Goal: Task Accomplishment & Management: Complete application form

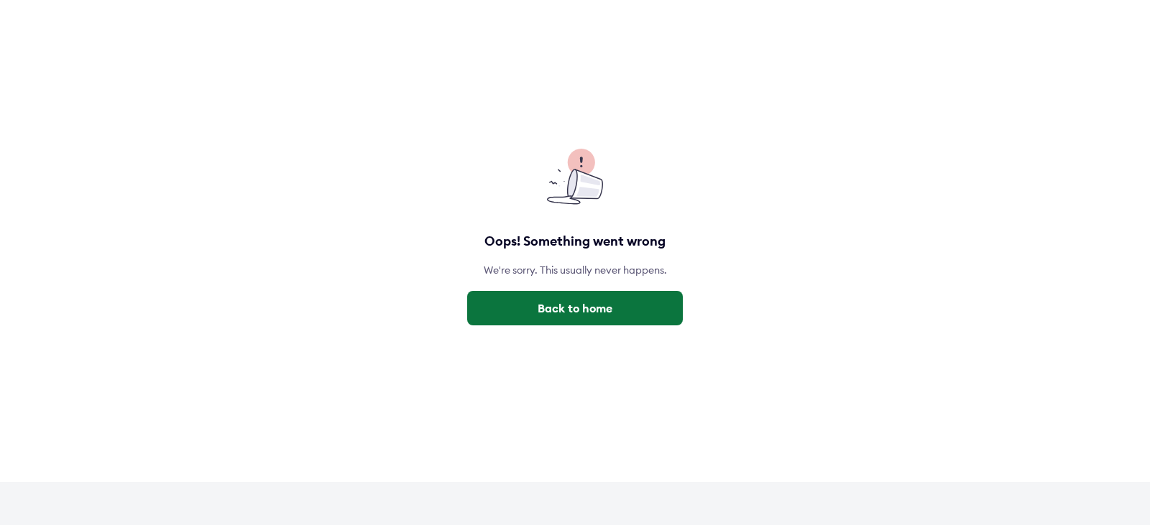
click at [569, 309] on button "Back to home" at bounding box center [575, 308] width 216 height 34
click at [546, 310] on button "Back to home" at bounding box center [575, 308] width 216 height 34
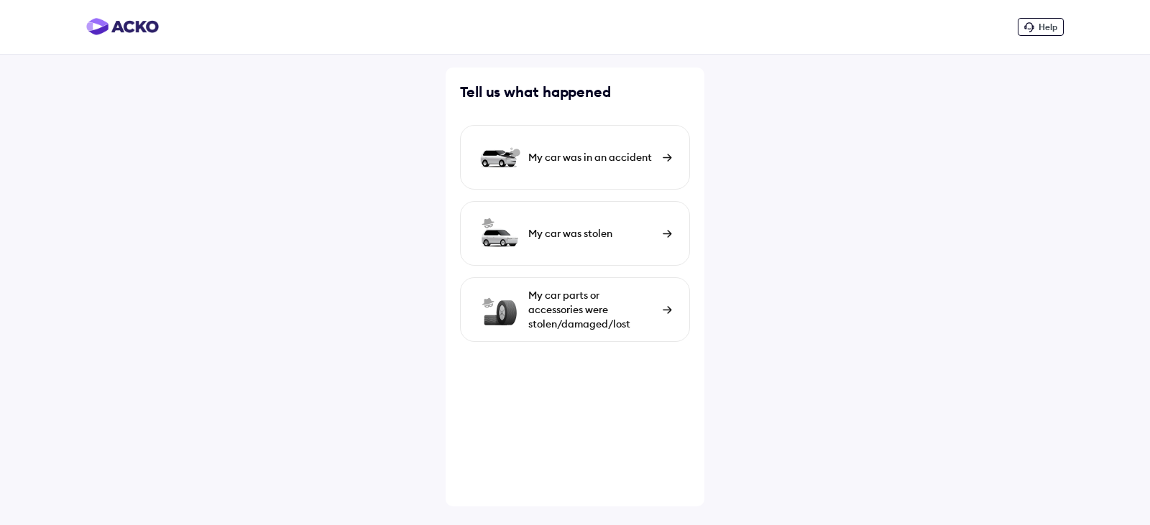
click at [614, 158] on div "My car was in an accident" at bounding box center [591, 157] width 127 height 14
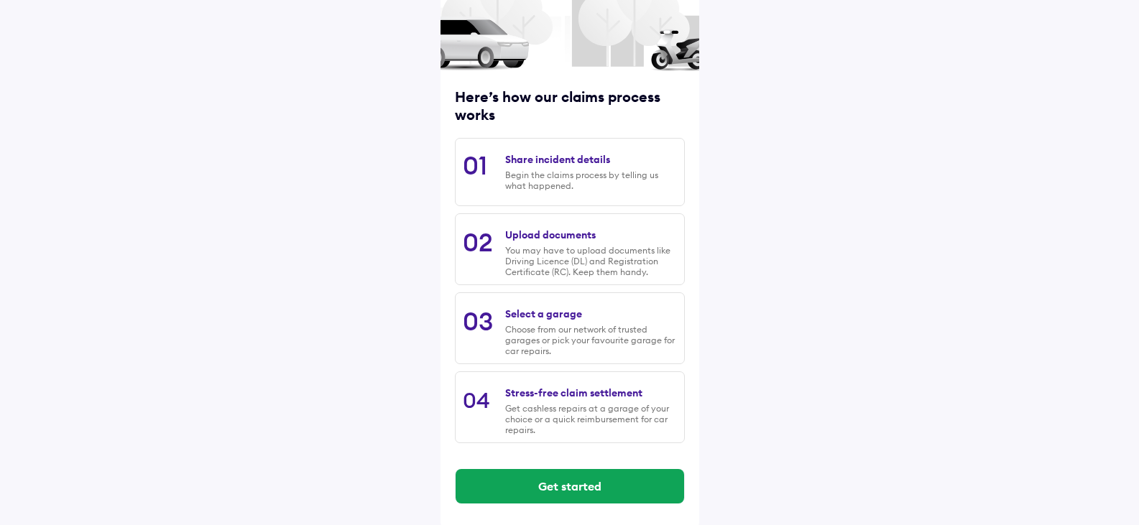
scroll to position [119, 0]
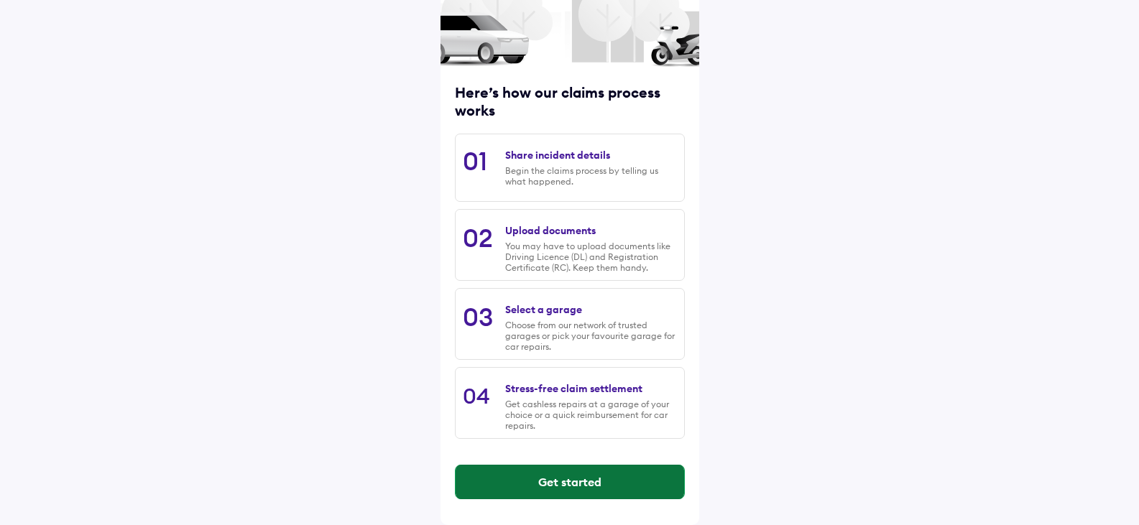
click at [584, 481] on button "Get started" at bounding box center [570, 482] width 228 height 34
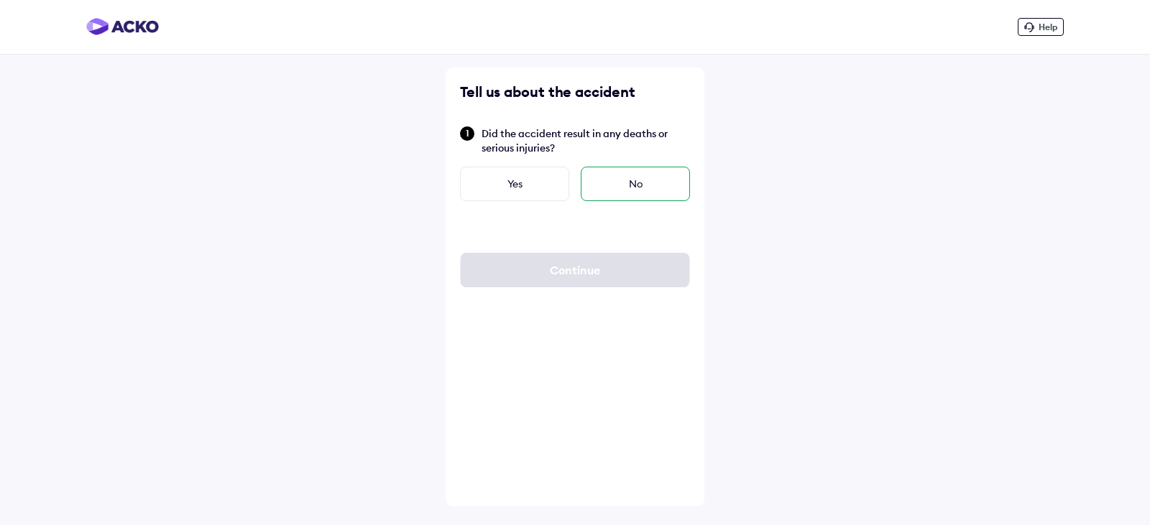
click at [649, 188] on div "No" at bounding box center [635, 184] width 109 height 34
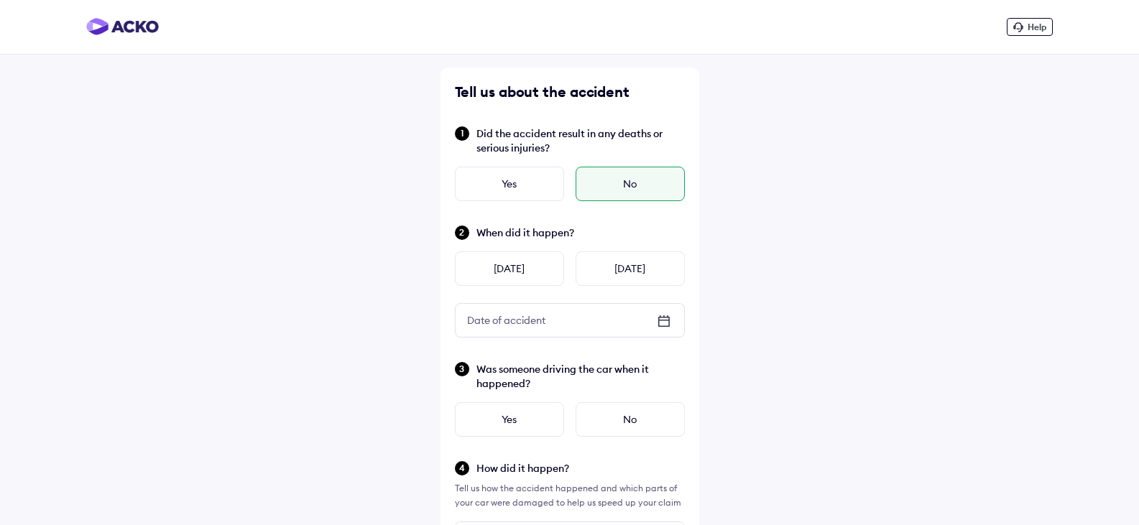
click at [666, 323] on icon at bounding box center [663, 321] width 17 height 17
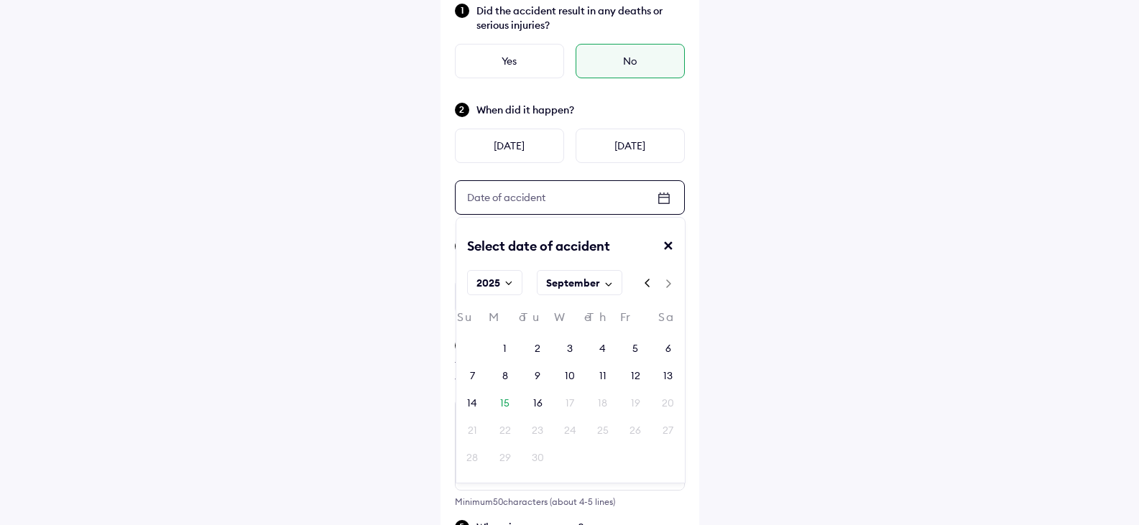
scroll to position [144, 0]
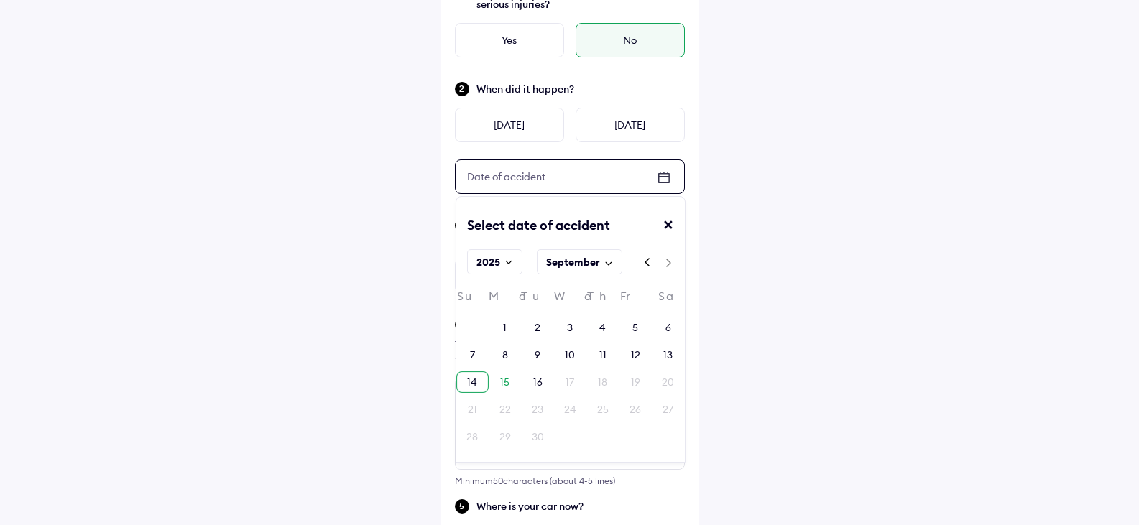
click at [476, 384] on div "14" at bounding box center [472, 382] width 10 height 14
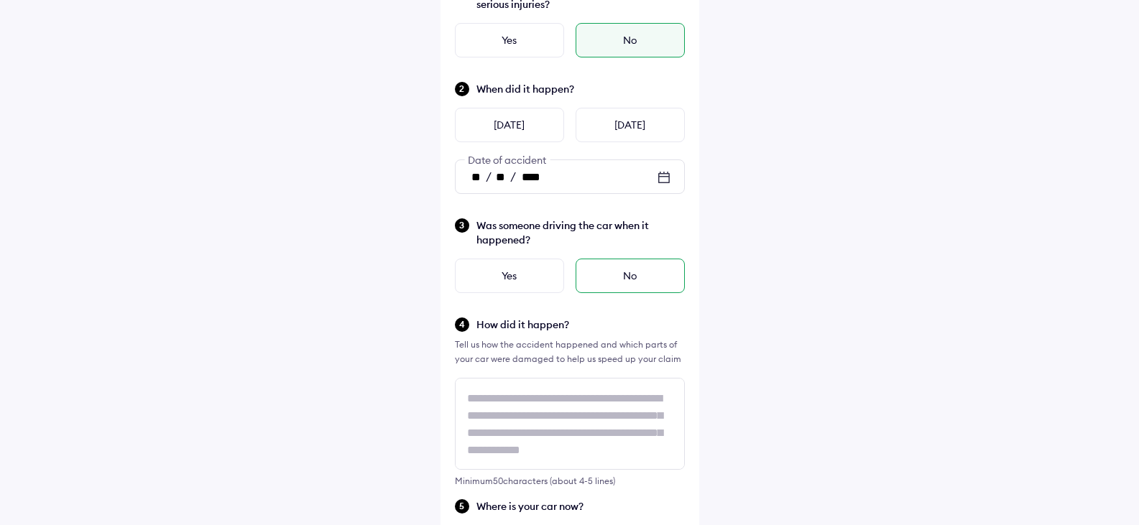
click at [622, 276] on div "No" at bounding box center [630, 276] width 109 height 34
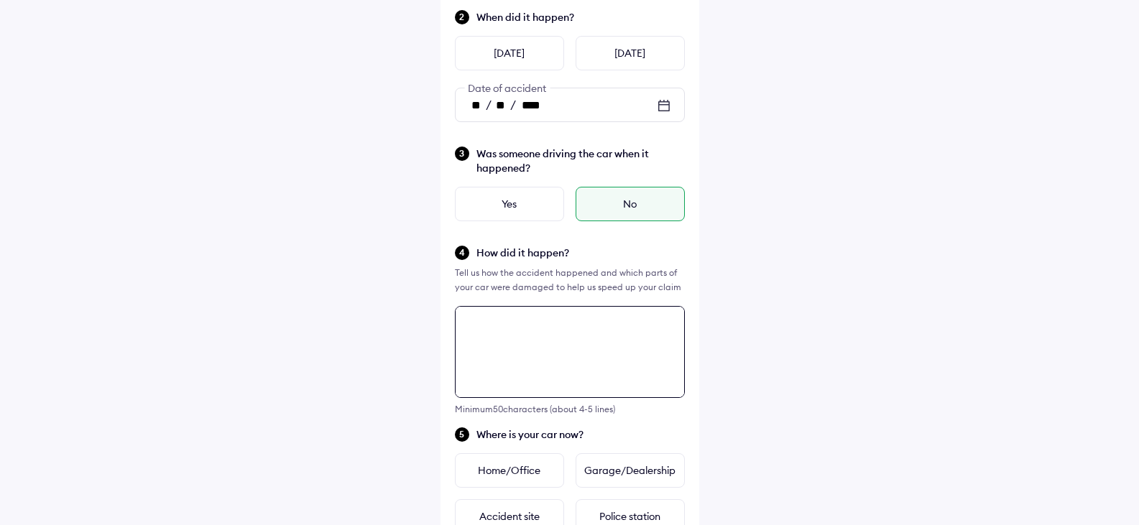
click at [508, 323] on textarea at bounding box center [570, 352] width 230 height 92
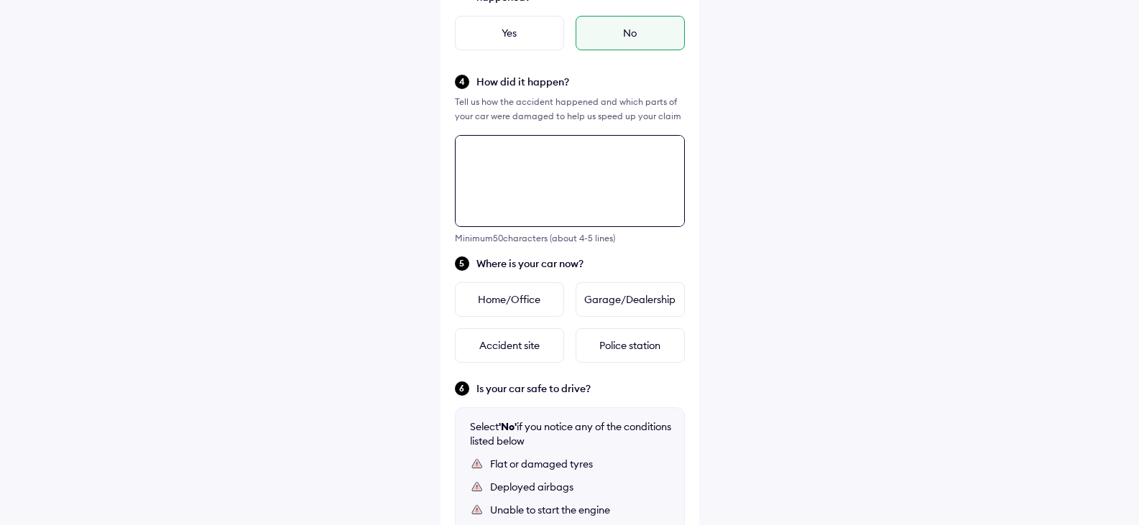
scroll to position [378, 0]
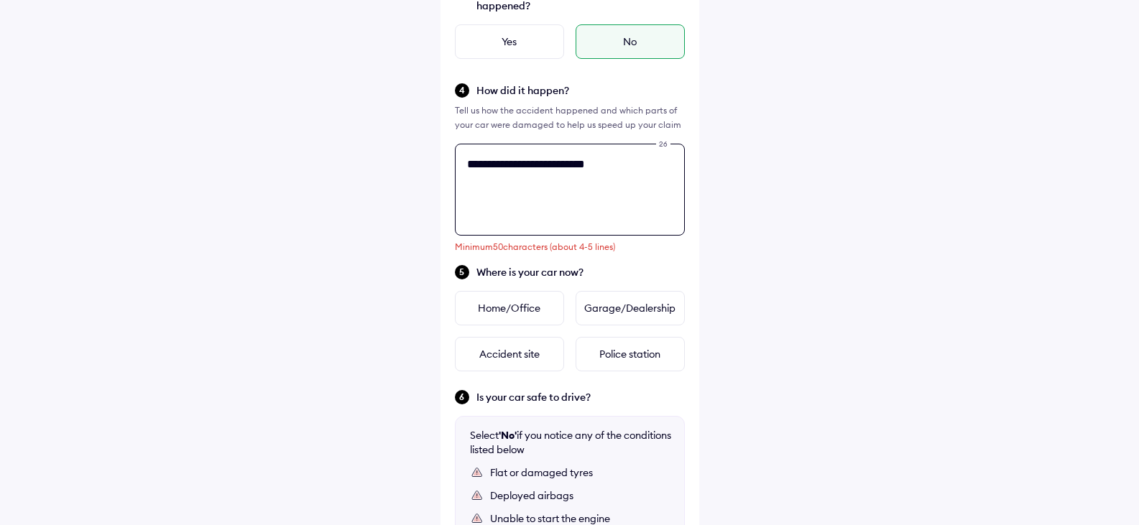
click at [619, 175] on div "**********" at bounding box center [569, 236] width 259 height 1093
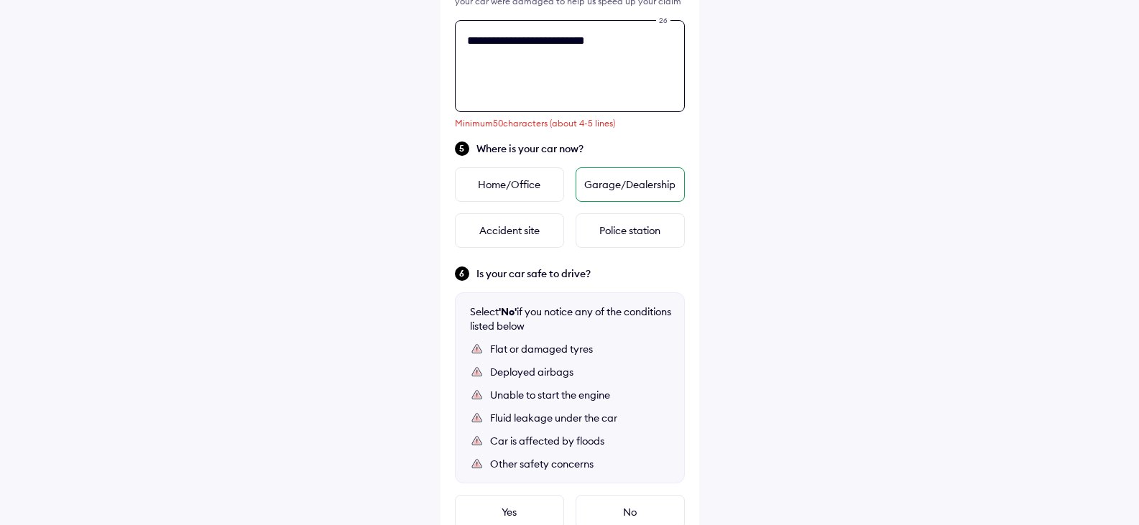
scroll to position [522, 0]
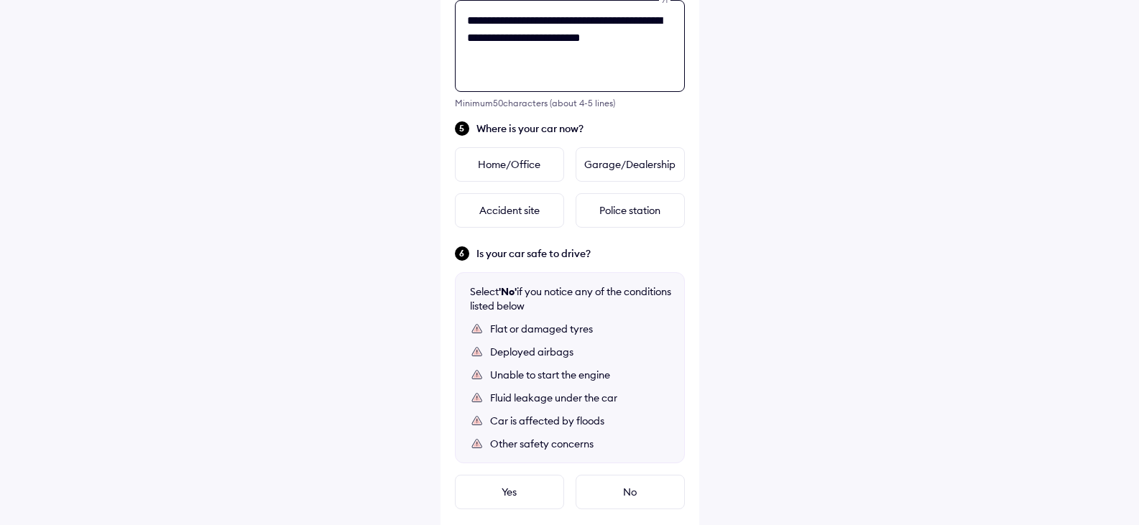
click at [666, 20] on textarea "**********" at bounding box center [570, 46] width 230 height 92
click at [535, 63] on textarea "**********" at bounding box center [570, 46] width 230 height 92
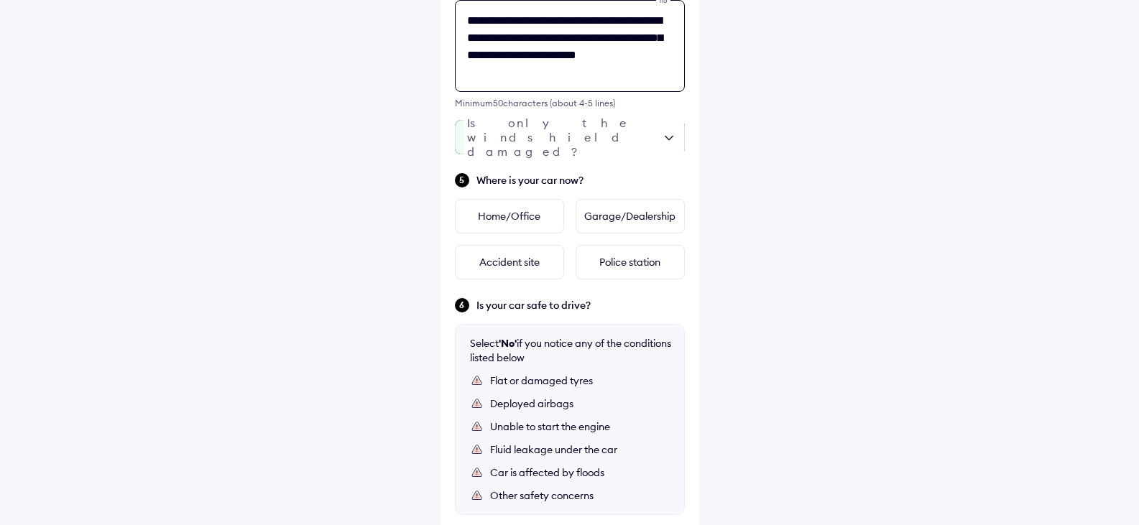
type textarea "**********"
click at [635, 139] on div at bounding box center [570, 137] width 230 height 34
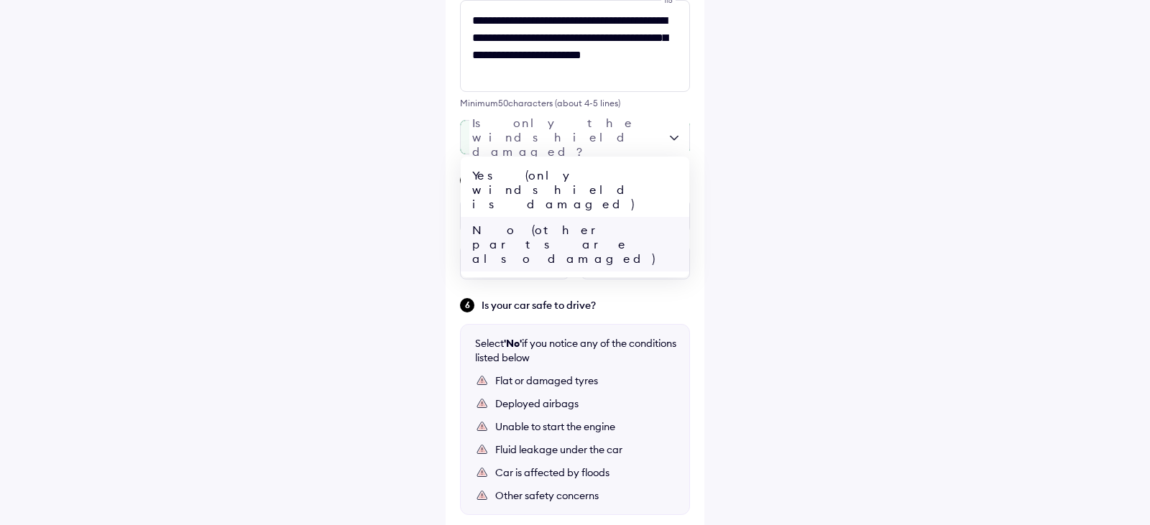
click at [554, 217] on div "No (other parts are also damaged)" at bounding box center [575, 244] width 228 height 55
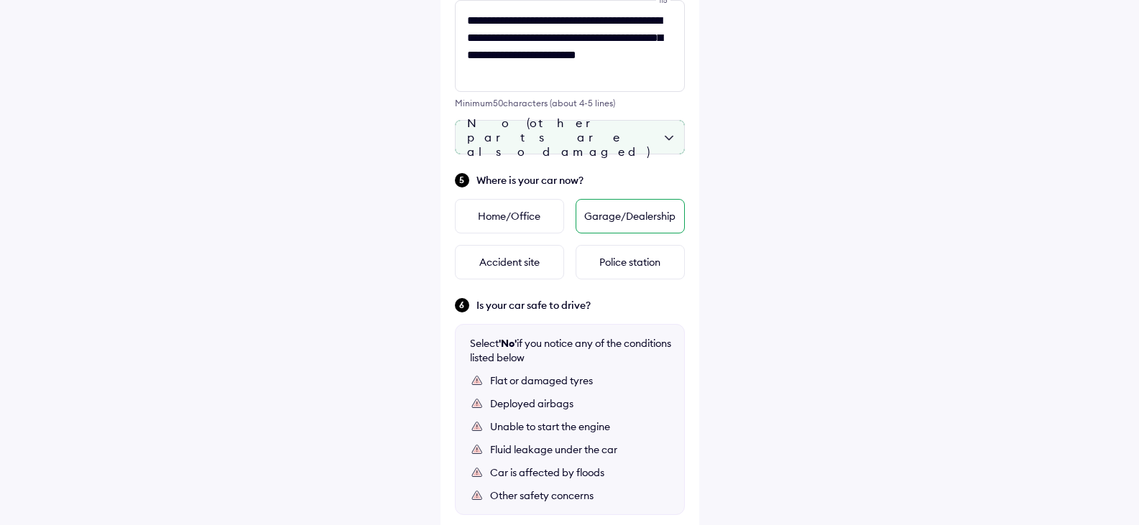
click at [633, 218] on div "Garage/Dealership" at bounding box center [630, 216] width 109 height 34
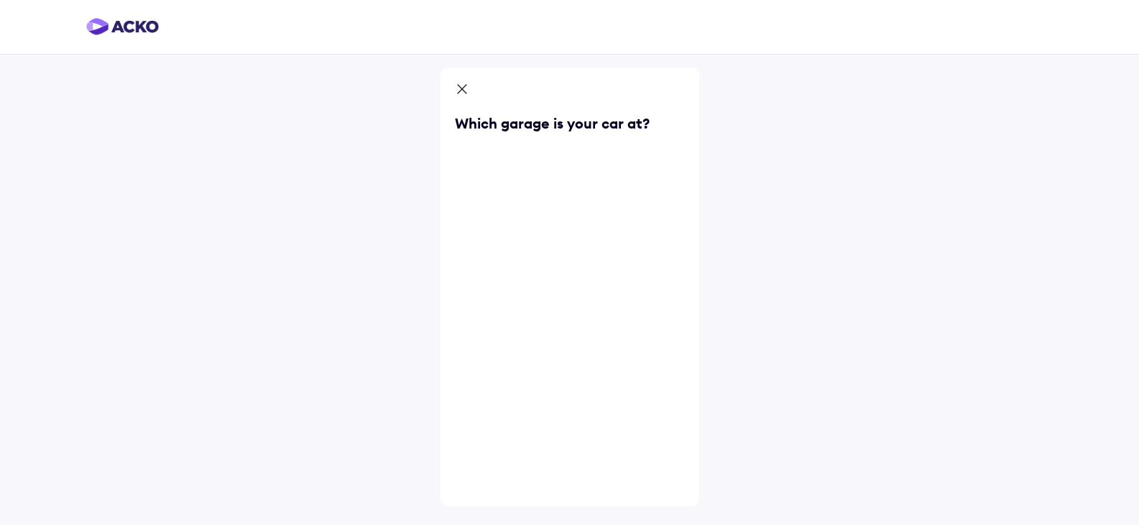
scroll to position [0, 0]
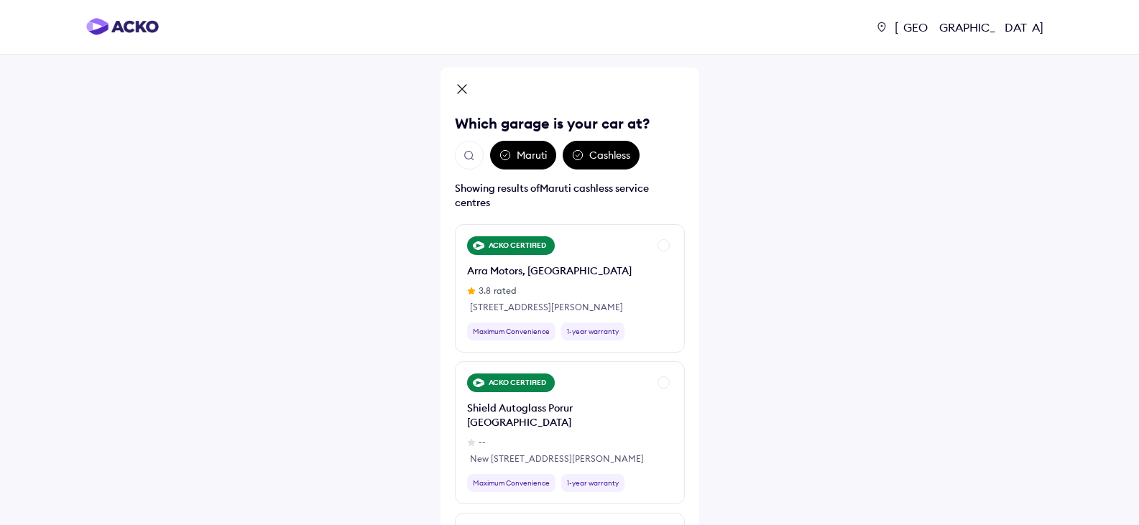
click at [504, 78] on div "Kanchipuram Which garage is your car at? Maruti Cashless Showing results of Mar…" at bounding box center [569, 356] width 259 height 576
click at [508, 93] on div "Kanchipuram" at bounding box center [570, 98] width 230 height 32
click at [537, 160] on div "Maruti" at bounding box center [523, 155] width 66 height 29
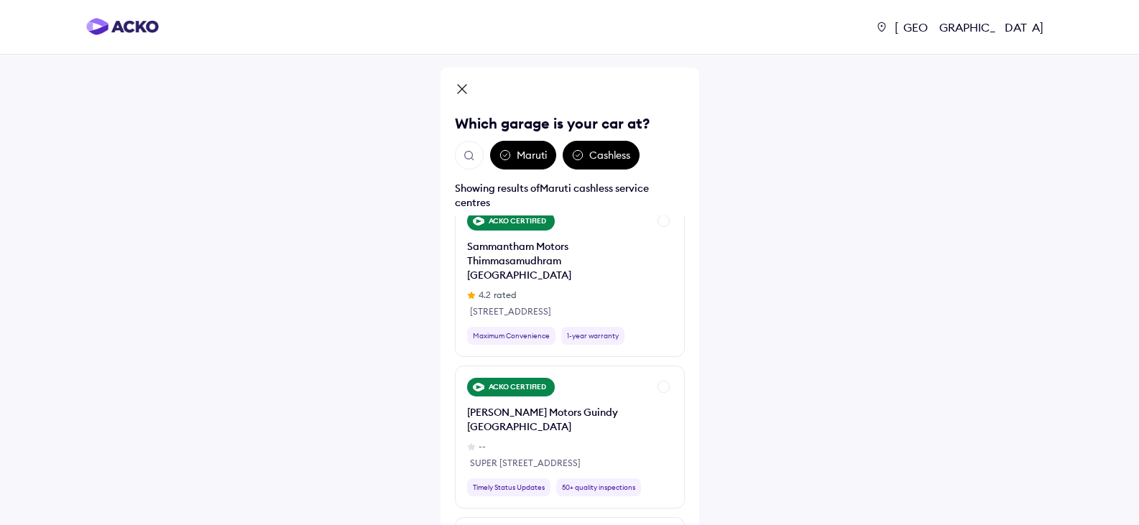
scroll to position [1796, 0]
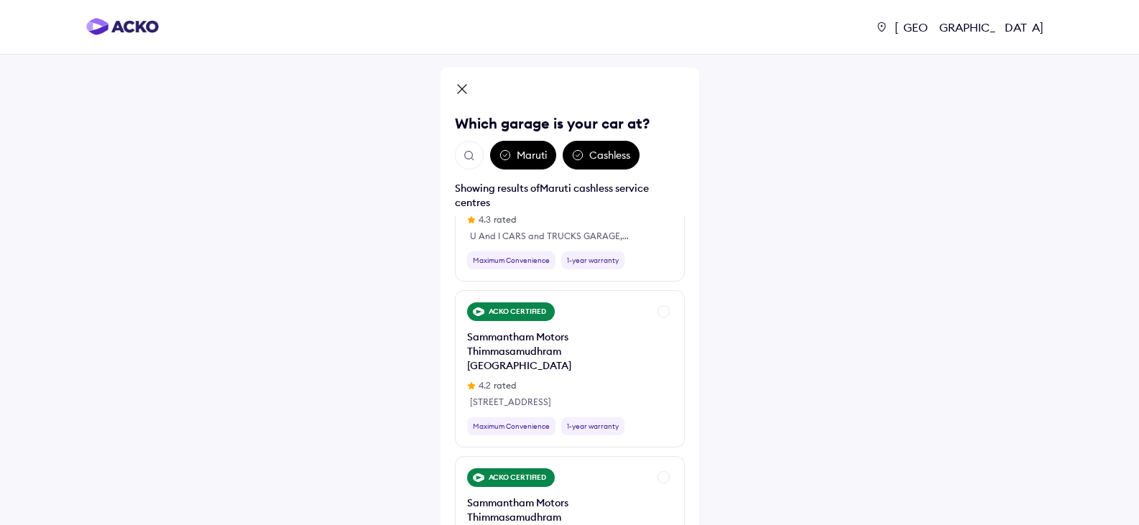
click at [466, 88] on icon at bounding box center [462, 90] width 14 height 17
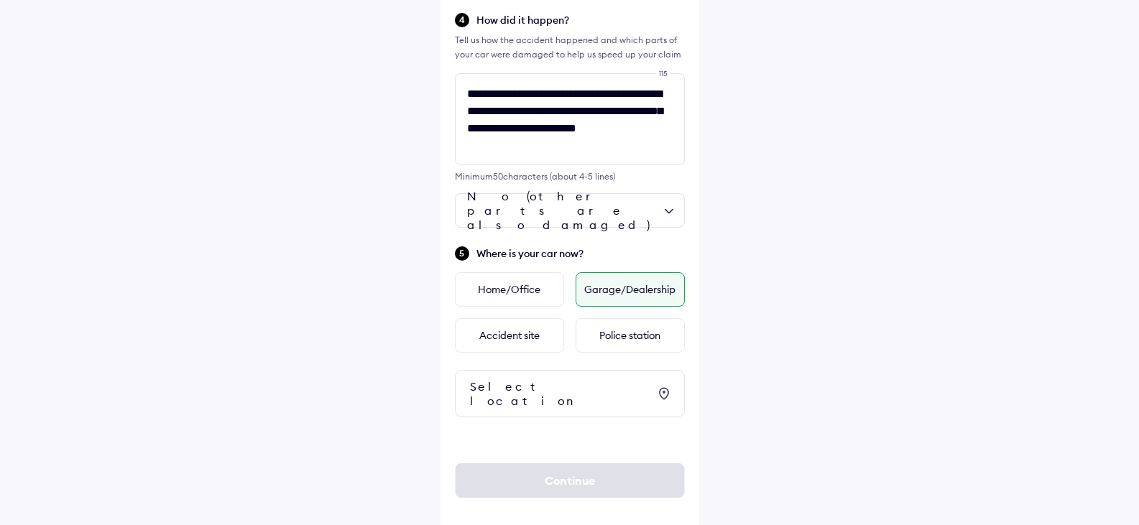
scroll to position [453, 0]
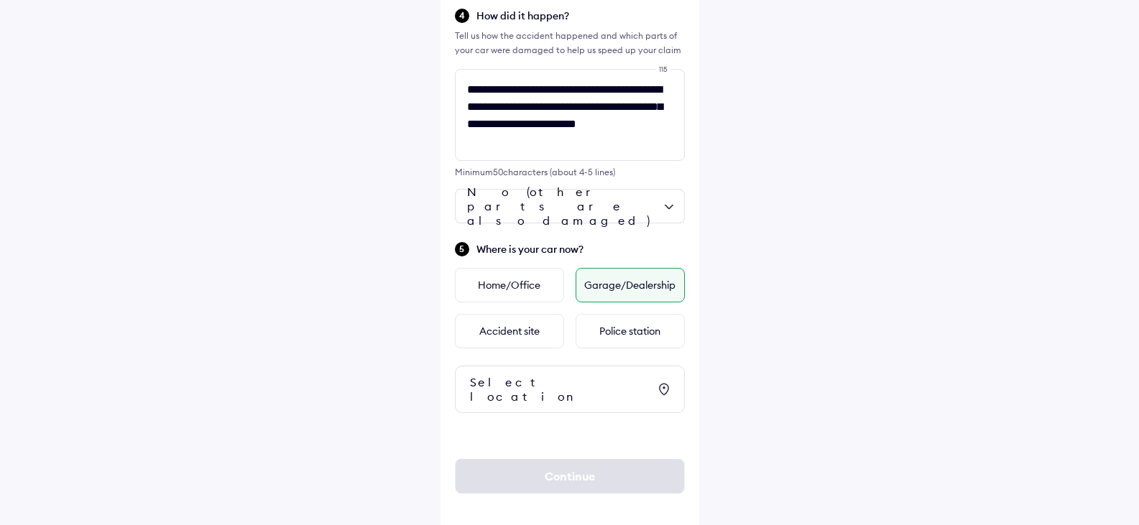
click at [570, 383] on div "Select location" at bounding box center [559, 389] width 178 height 29
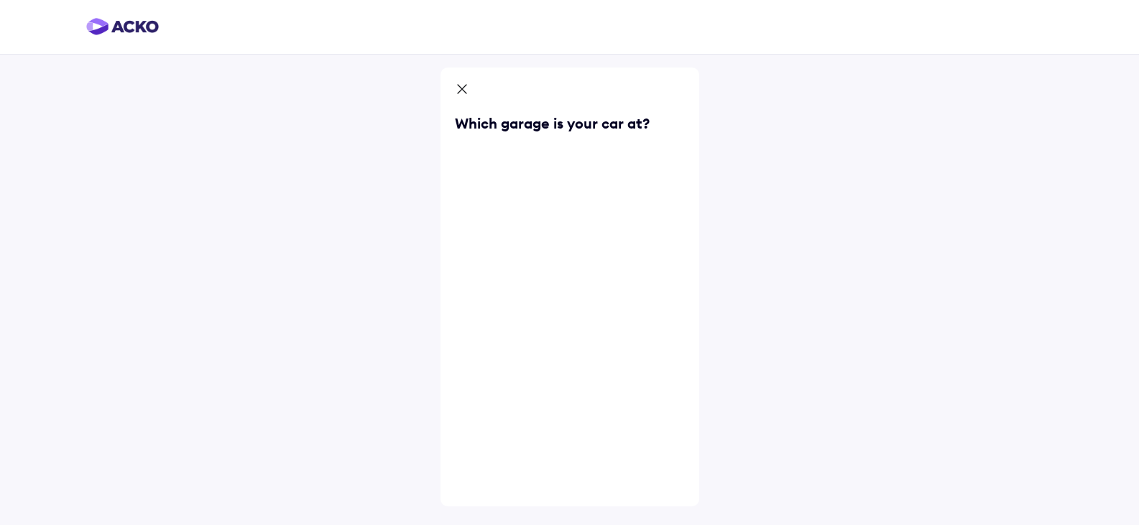
scroll to position [0, 0]
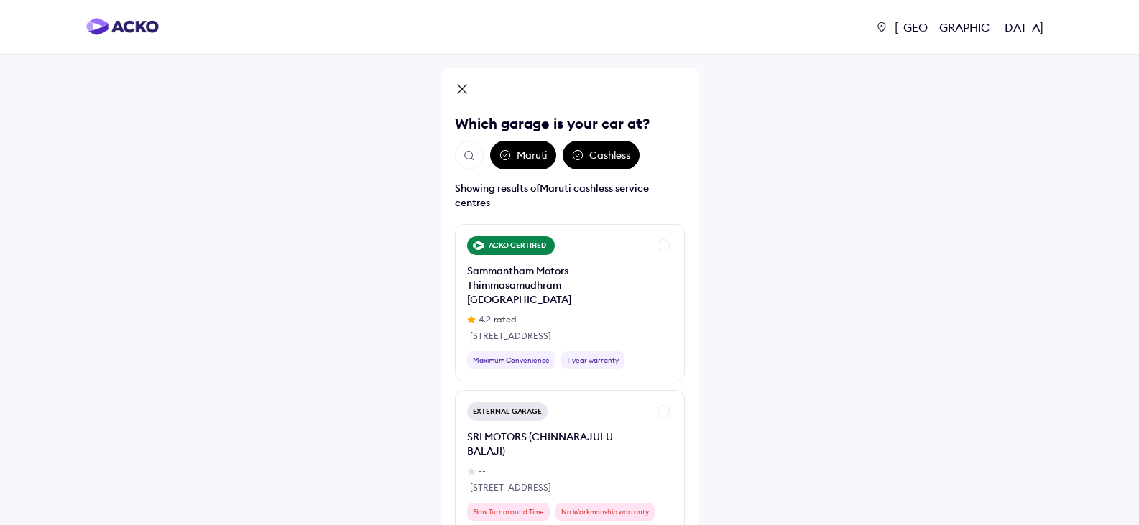
click at [466, 161] on img "Open search" at bounding box center [469, 155] width 13 height 13
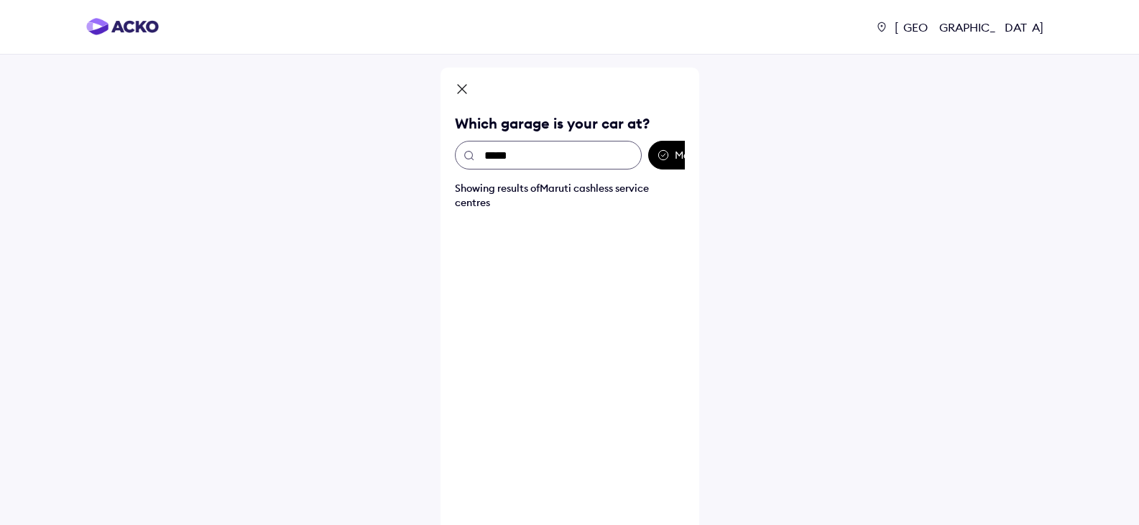
type input "******"
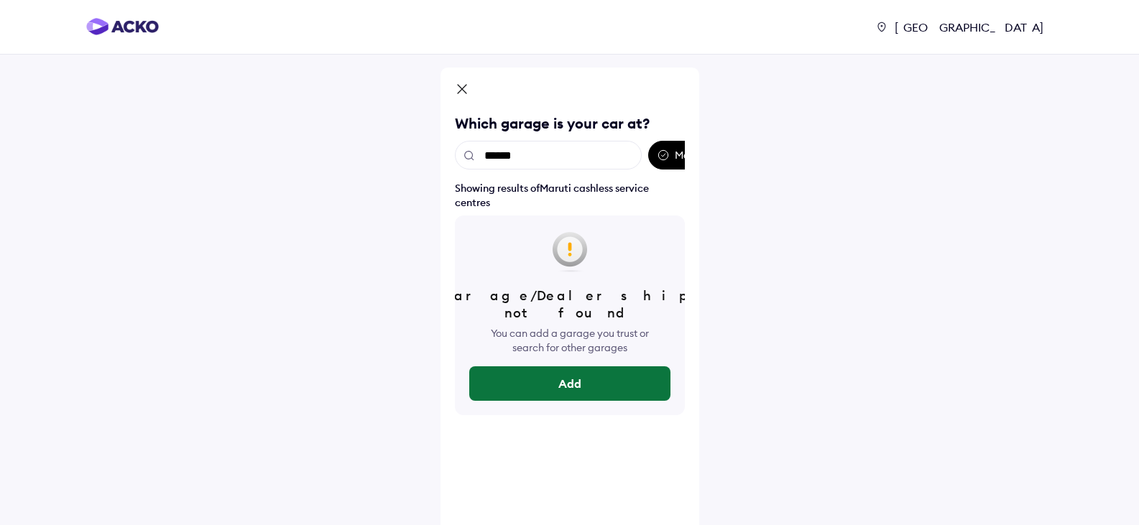
click at [561, 366] on button "Add" at bounding box center [569, 383] width 201 height 34
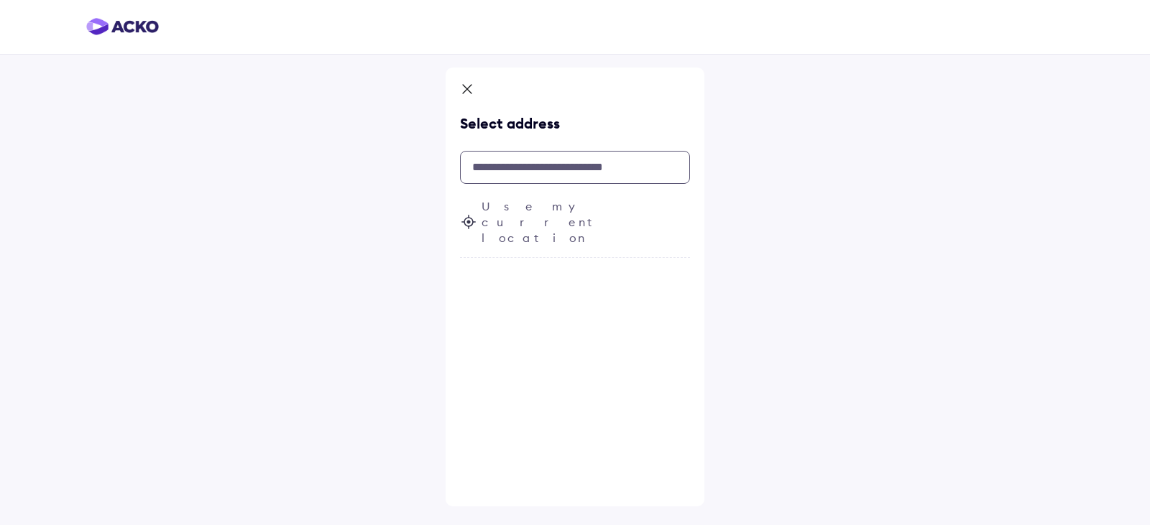
click at [522, 170] on input "text" at bounding box center [575, 167] width 230 height 33
click at [526, 206] on span "Use my current location" at bounding box center [585, 221] width 208 height 47
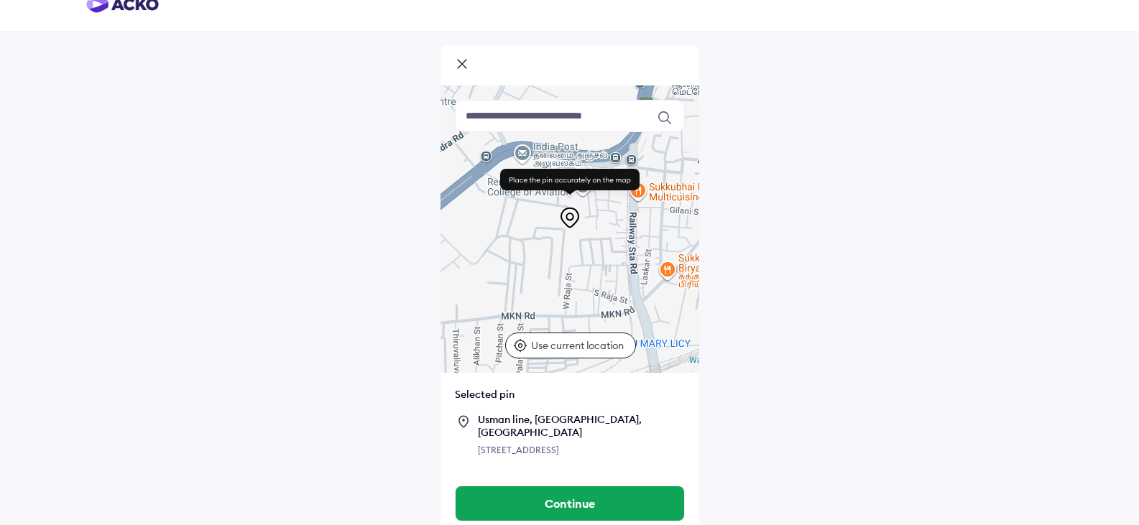
scroll to position [34, 0]
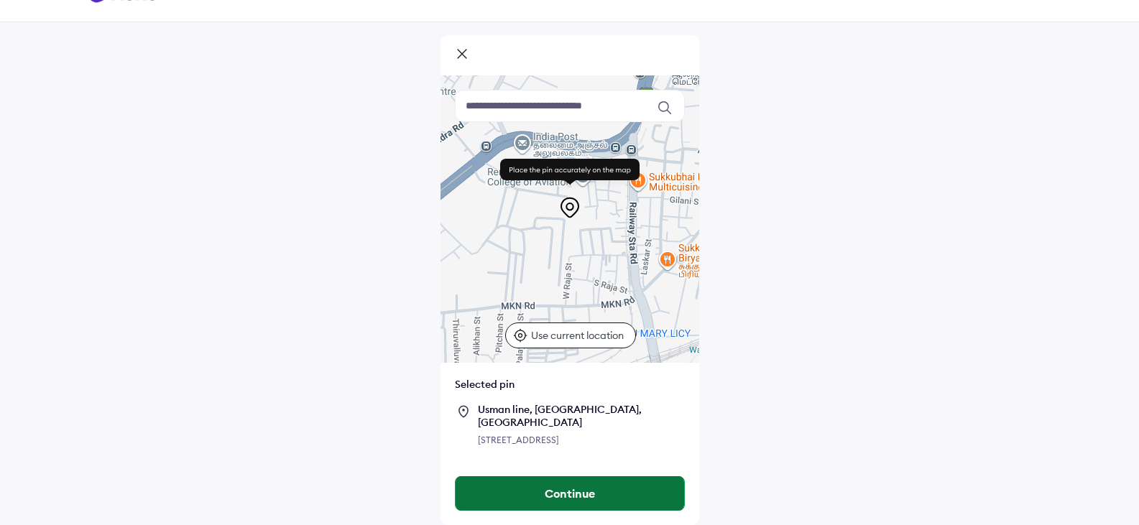
click at [594, 490] on button "Continue" at bounding box center [570, 493] width 228 height 34
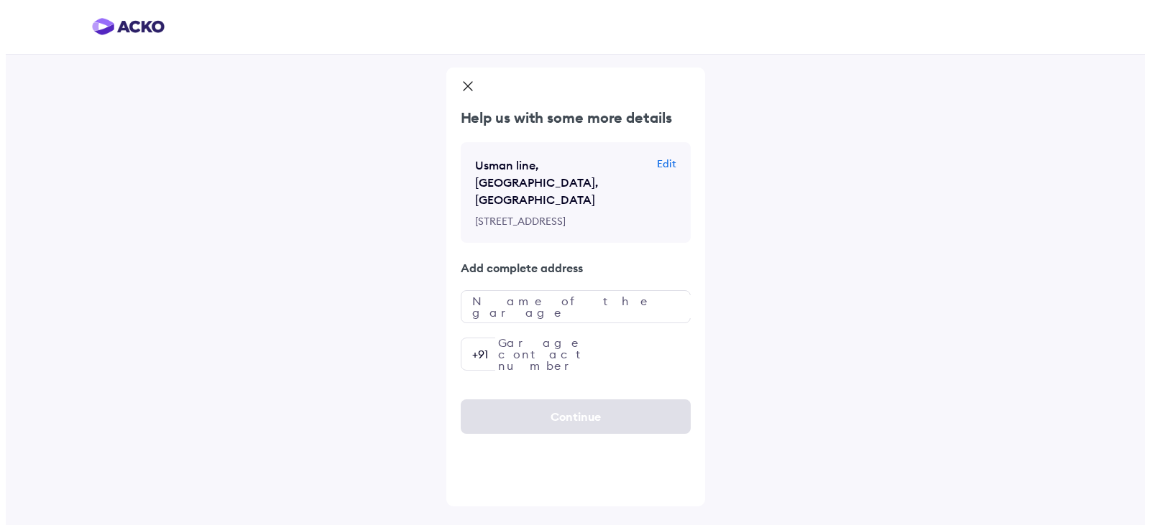
scroll to position [0, 0]
click at [547, 290] on input "text" at bounding box center [575, 306] width 230 height 33
type input "**********"
click at [553, 338] on input "number" at bounding box center [575, 354] width 230 height 33
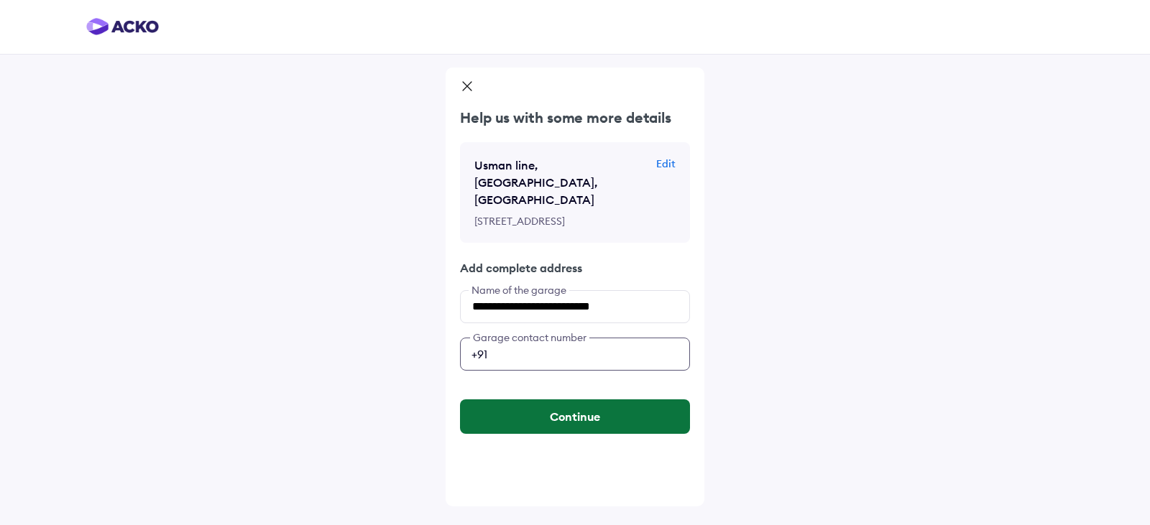
type input "**********"
click at [596, 399] on button "Continue" at bounding box center [575, 416] width 230 height 34
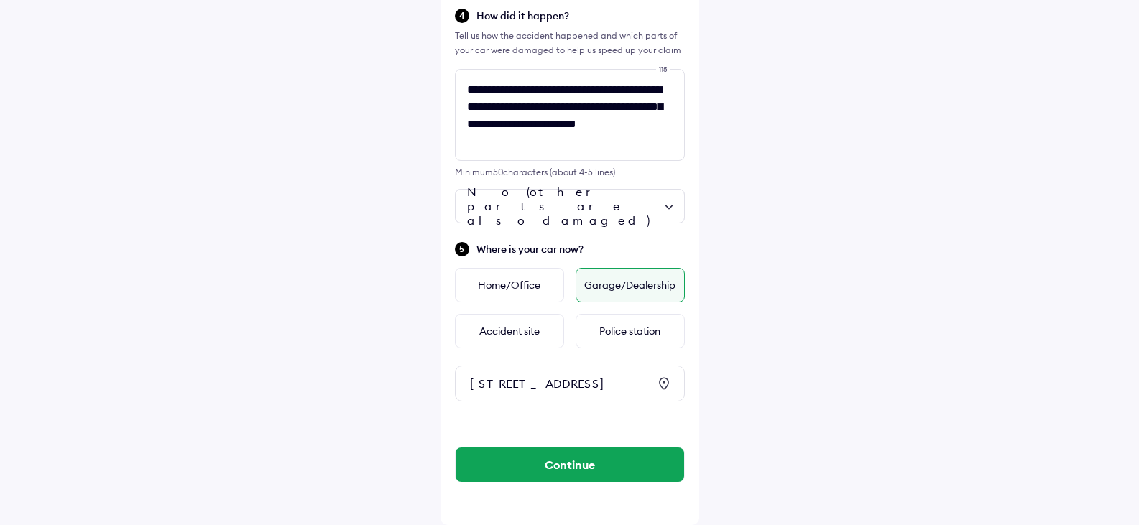
scroll to position [479, 0]
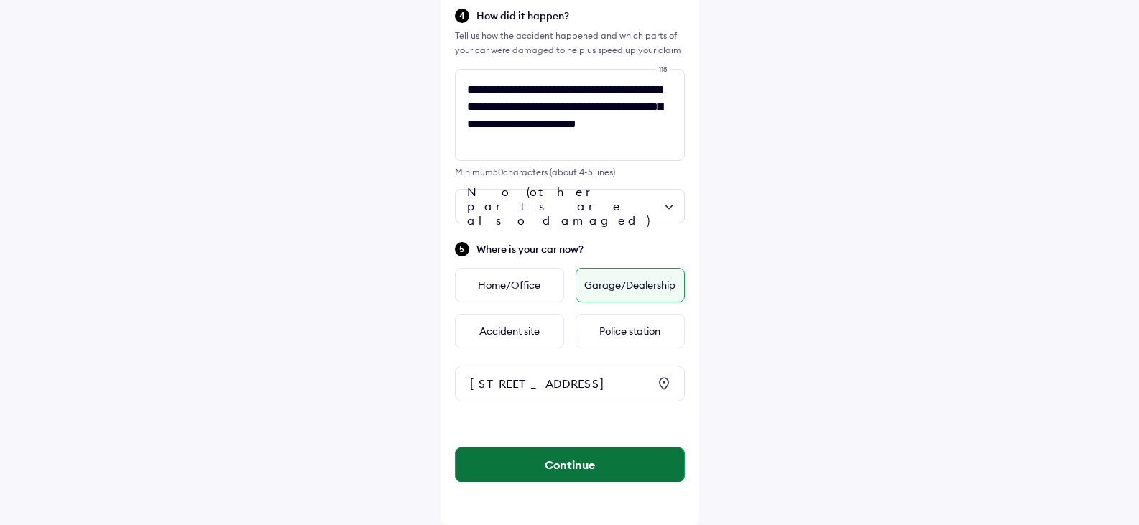
click at [600, 450] on button "Continue" at bounding box center [570, 465] width 228 height 34
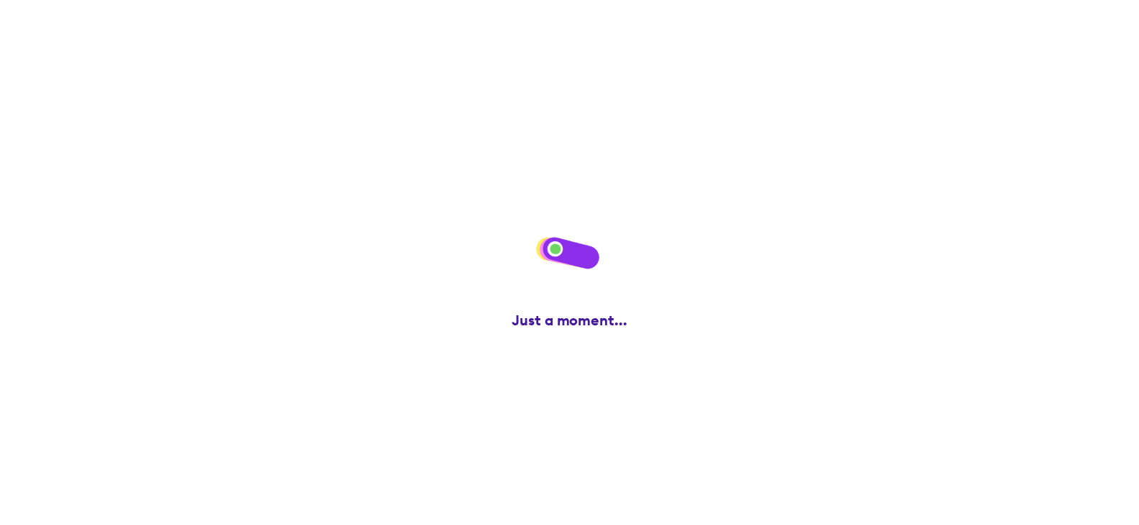
scroll to position [0, 0]
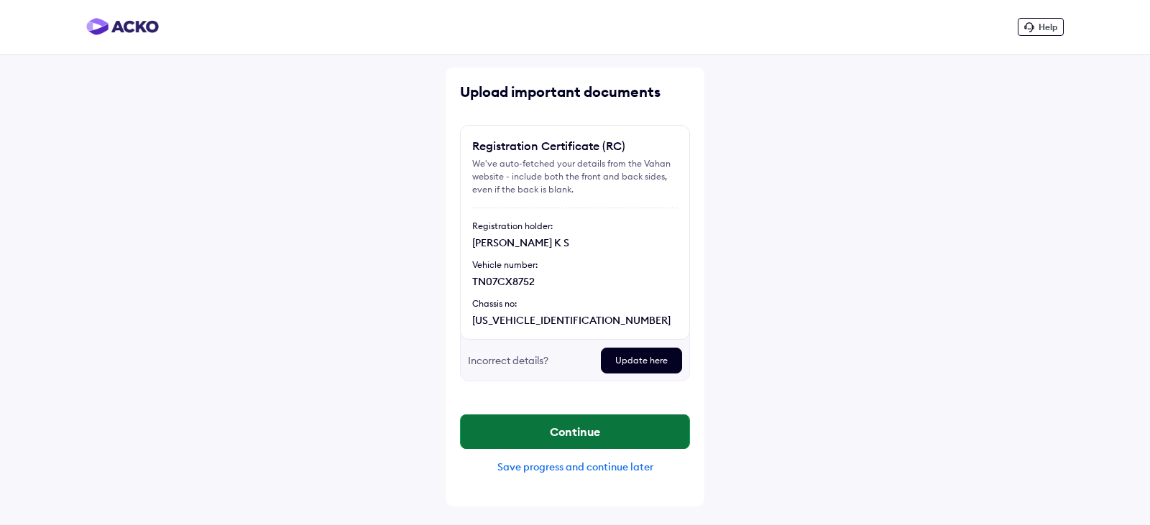
click at [601, 433] on button "Continue" at bounding box center [575, 432] width 228 height 34
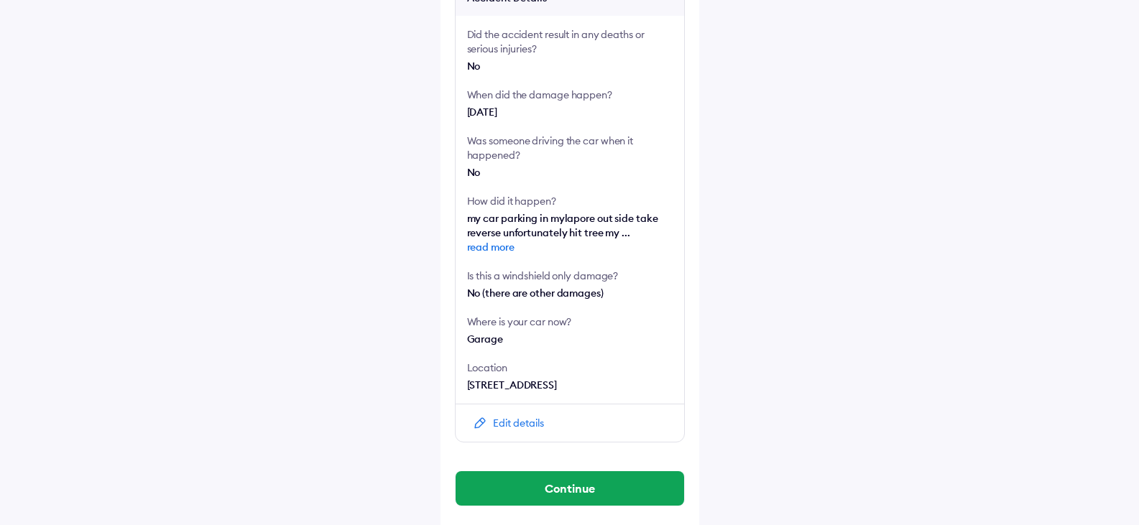
scroll to position [331, 0]
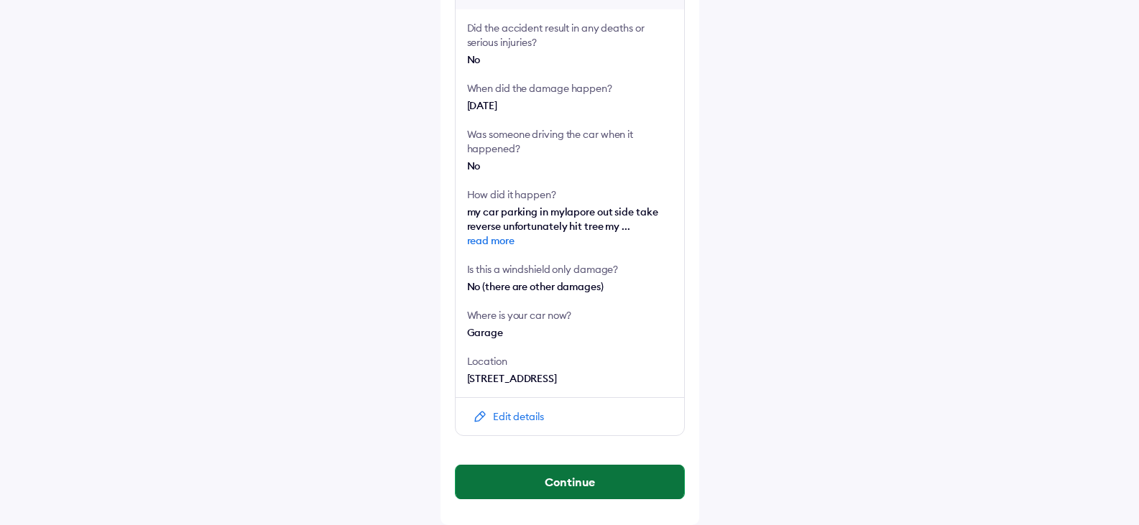
click at [573, 473] on button "Continue" at bounding box center [570, 482] width 228 height 34
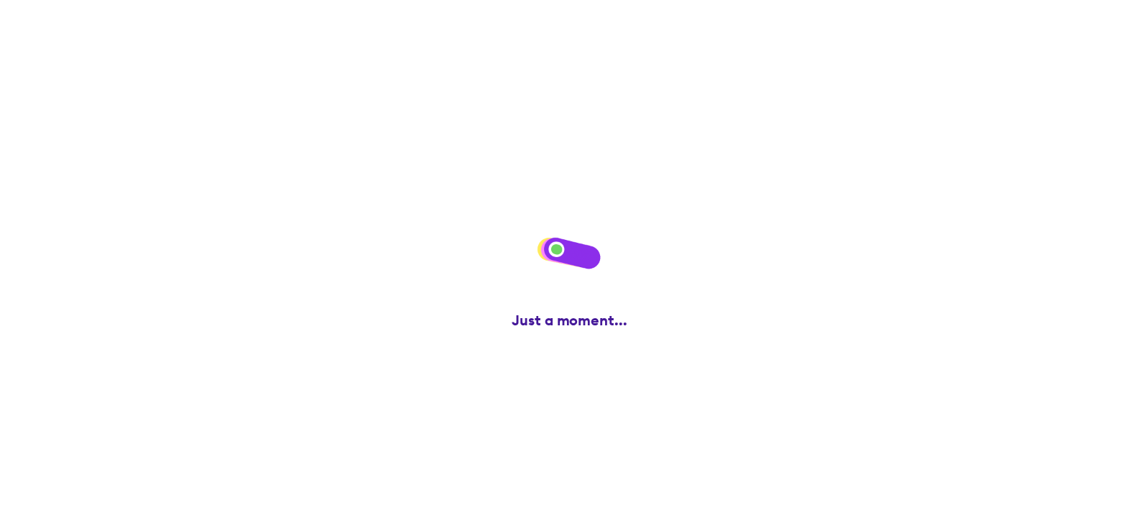
scroll to position [0, 0]
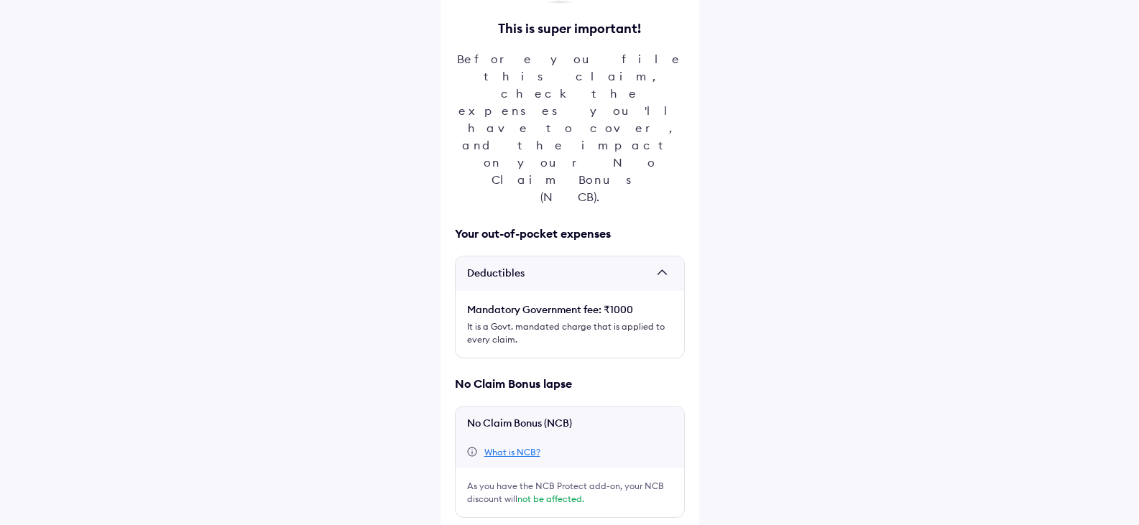
scroll to position [134, 0]
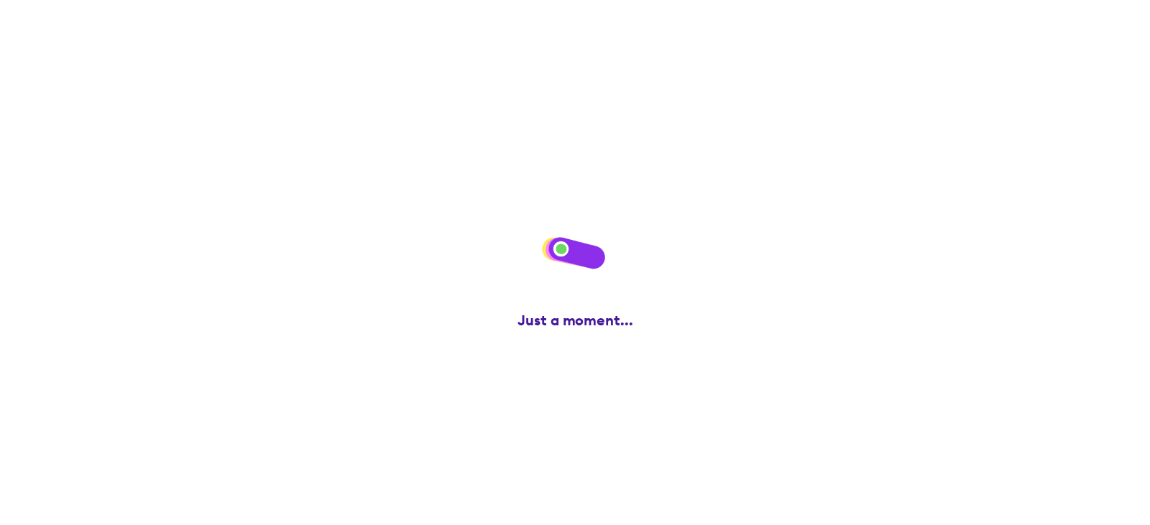
scroll to position [0, 0]
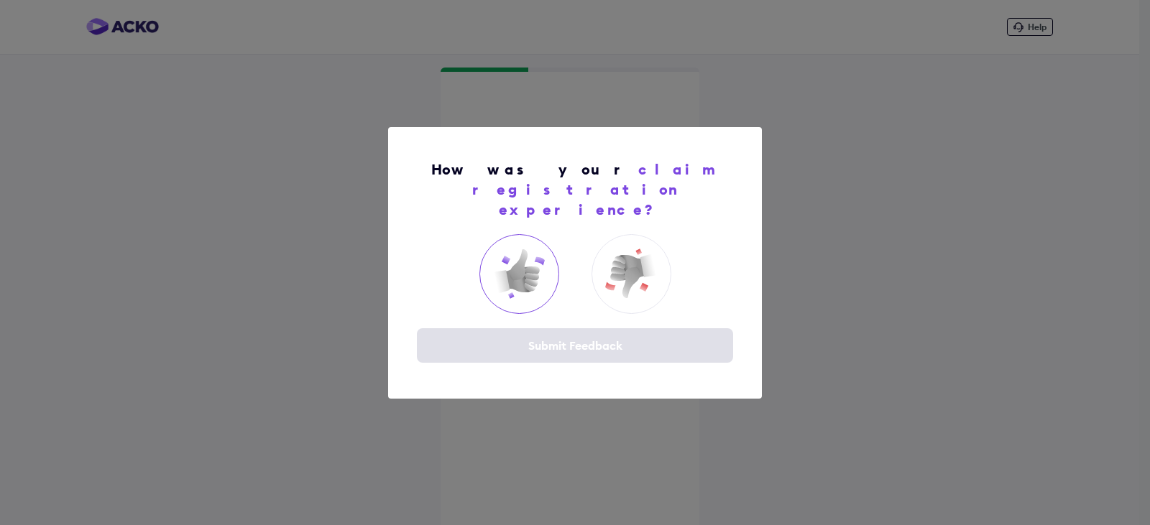
click at [530, 266] on img at bounding box center [518, 273] width 57 height 57
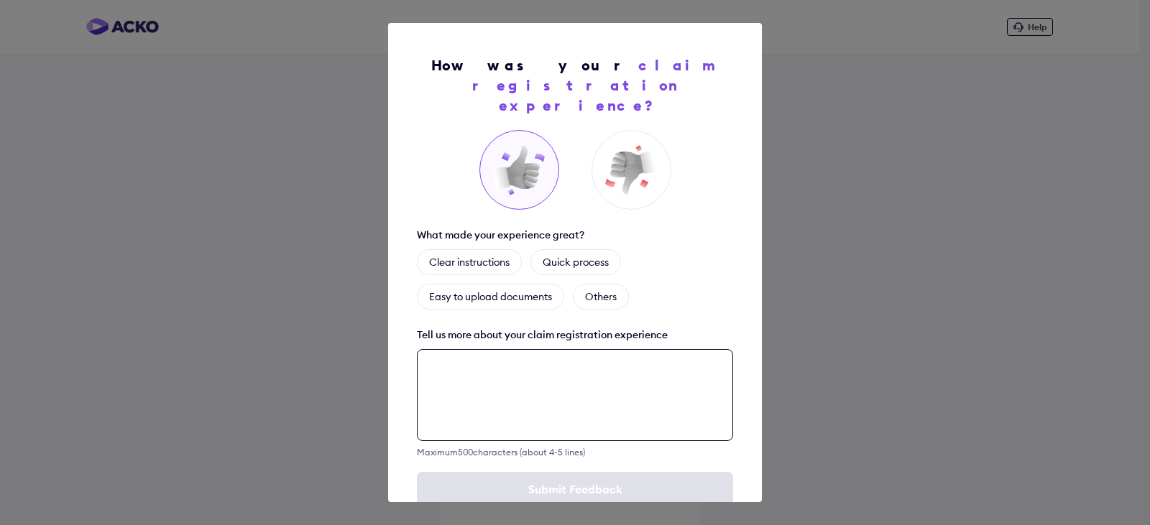
click at [509, 349] on textarea at bounding box center [575, 395] width 316 height 92
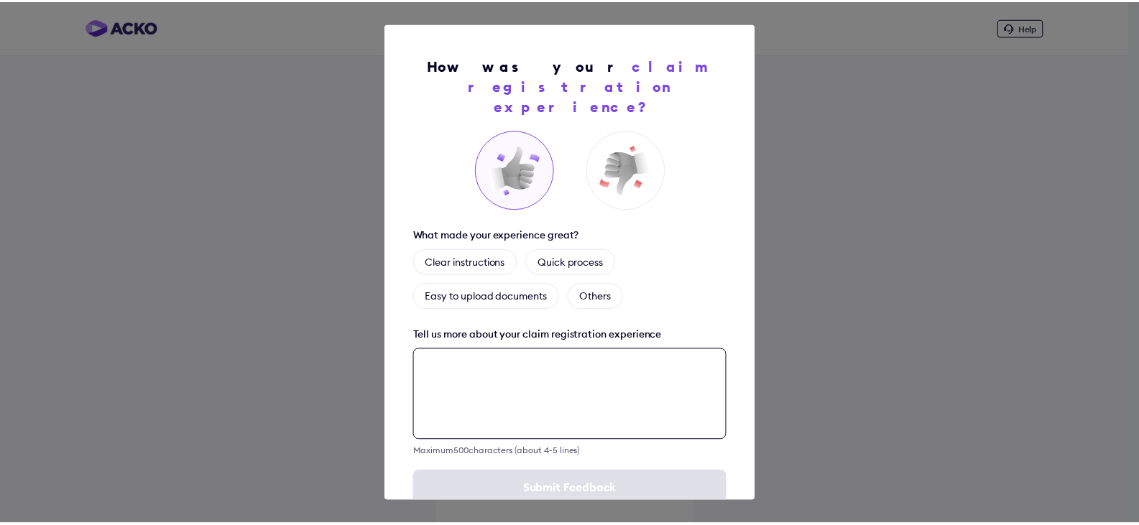
scroll to position [20, 0]
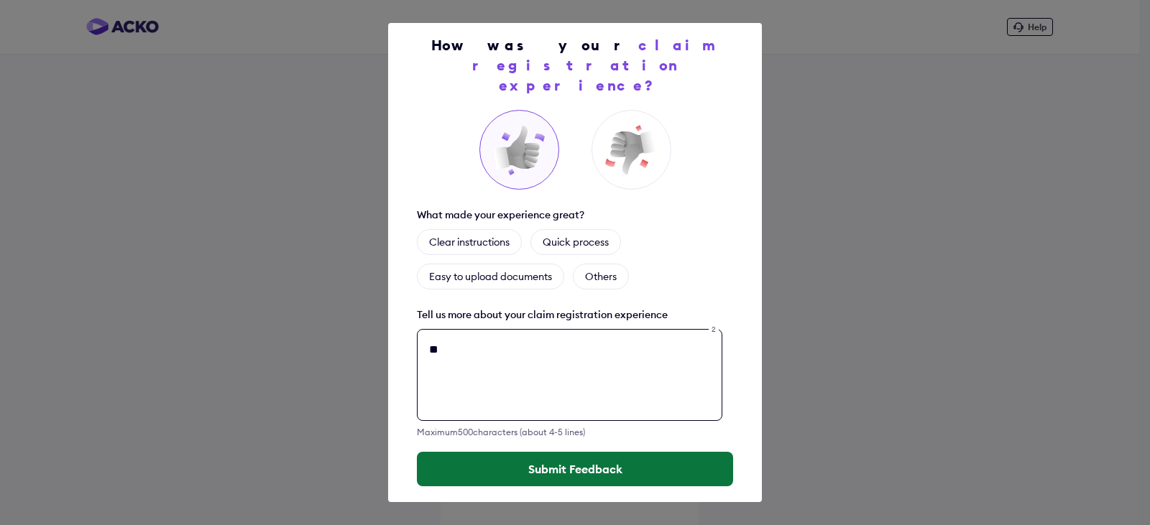
type textarea "**"
click at [571, 453] on button "Submit Feedback" at bounding box center [575, 469] width 316 height 34
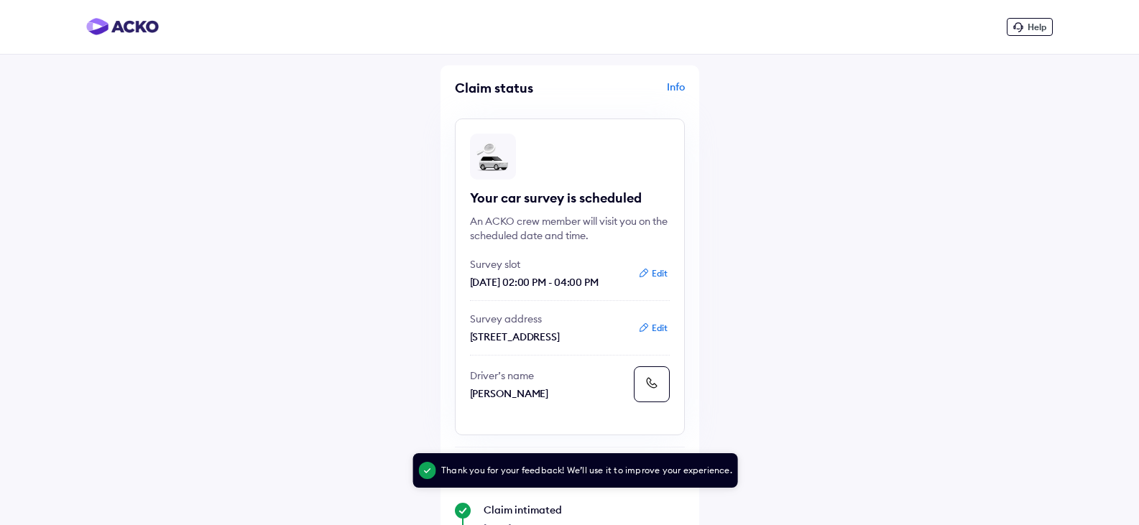
click at [671, 83] on div "Info" at bounding box center [628, 93] width 111 height 27
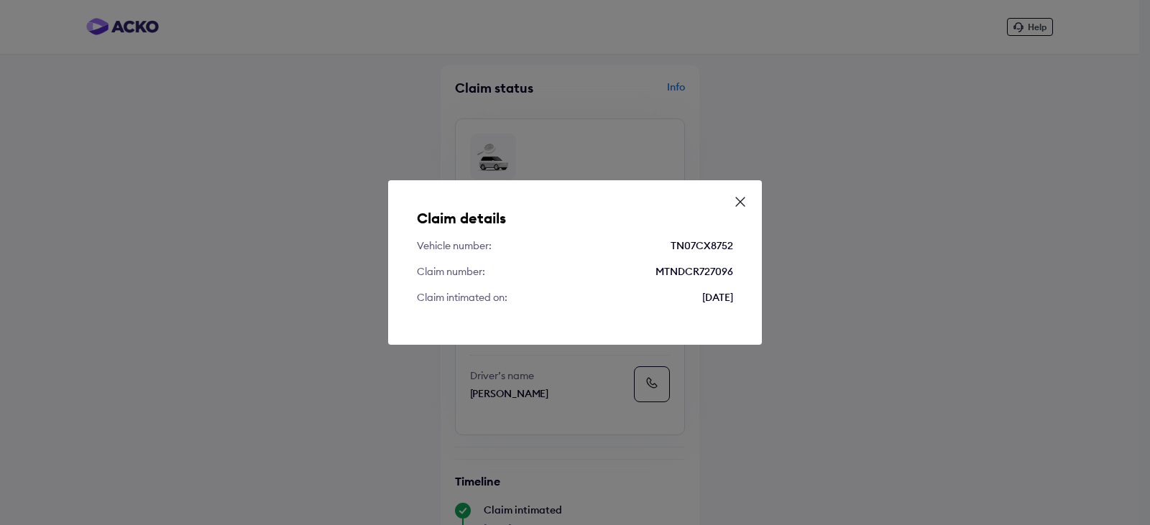
drag, startPoint x: 739, startPoint y: 200, endPoint x: 751, endPoint y: 196, distance: 13.0
click at [740, 200] on icon at bounding box center [740, 202] width 14 height 14
